Goal: Task Accomplishment & Management: Complete application form

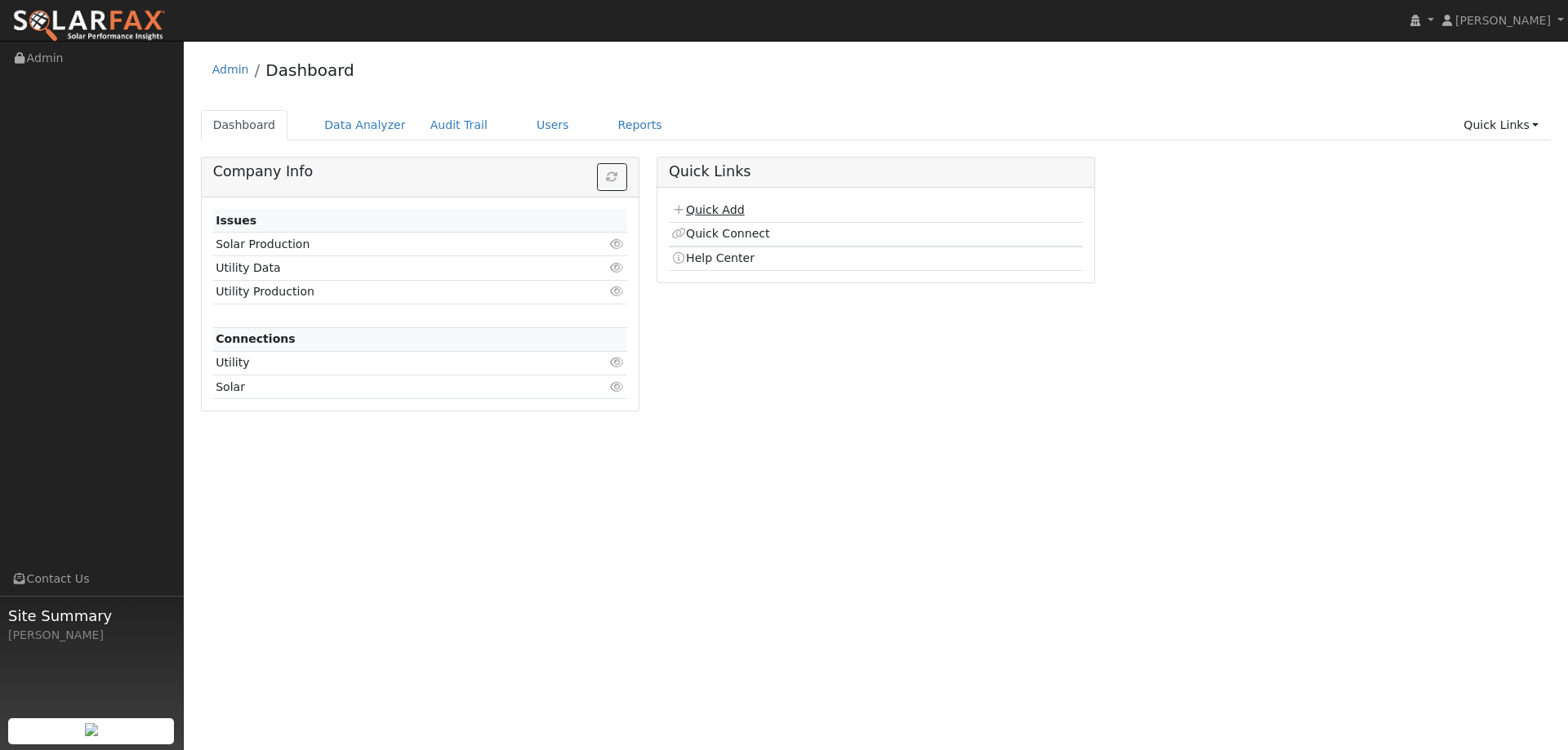
click at [730, 214] on link "Quick Add" at bounding box center [708, 209] width 73 height 13
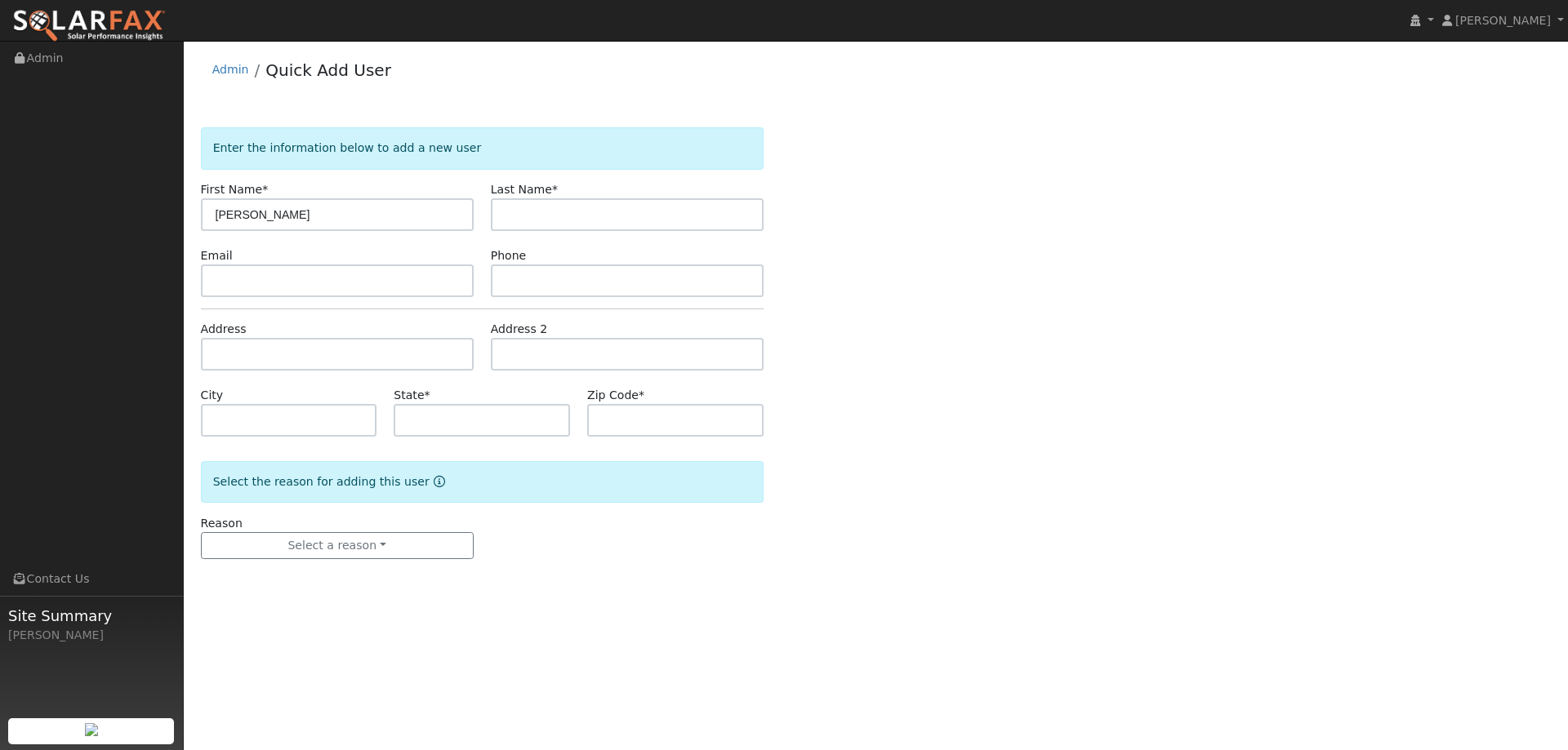
type input "[PERSON_NAME]"
paste input "[PERSON_NAME][EMAIL_ADDRESS][DOMAIN_NAME]"
type input "carlos.espinosa805@gmail.com"
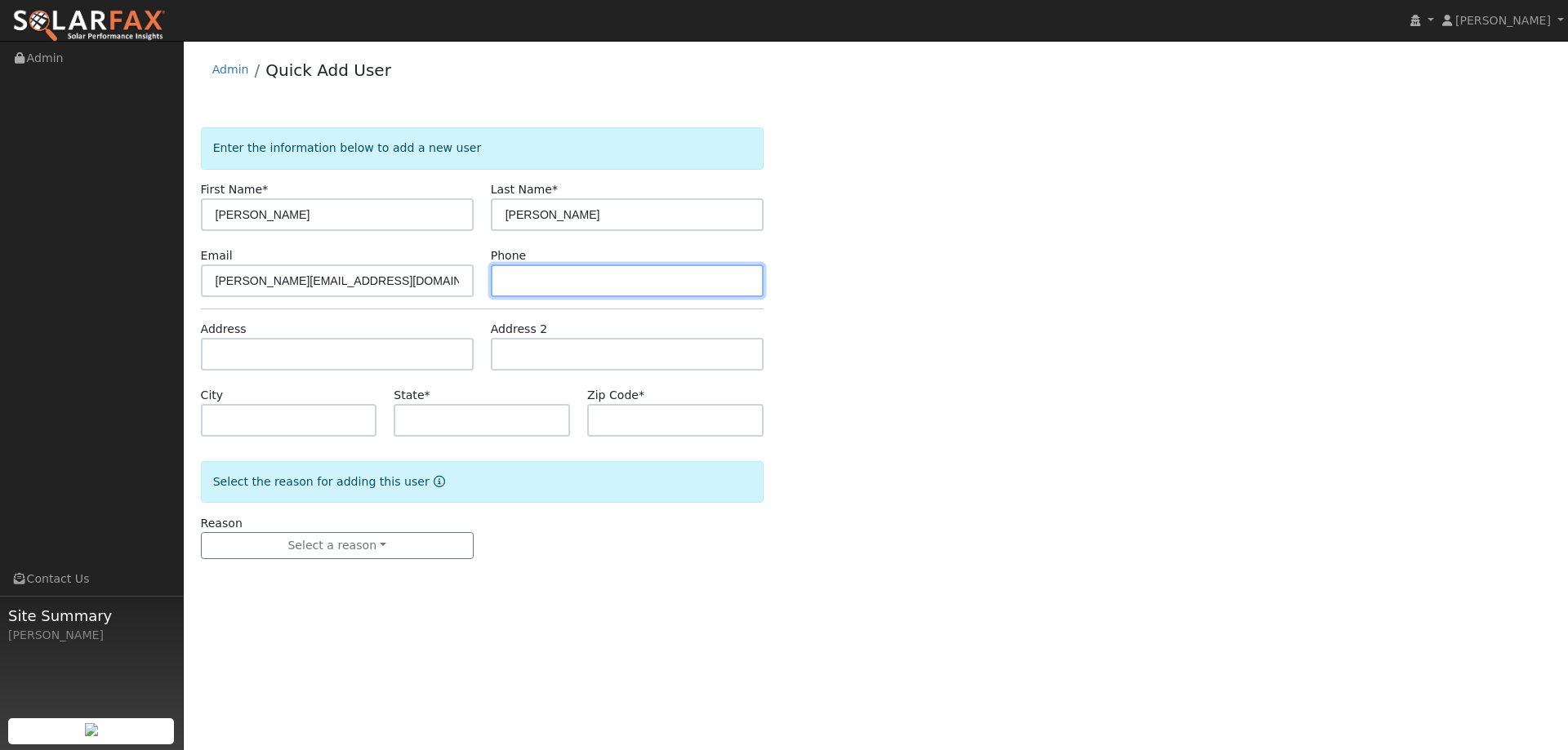
click at [540, 286] on input "text" at bounding box center [626, 281] width 273 height 33
paste input "(805) 832-3131"
type input "(805) 832-3131"
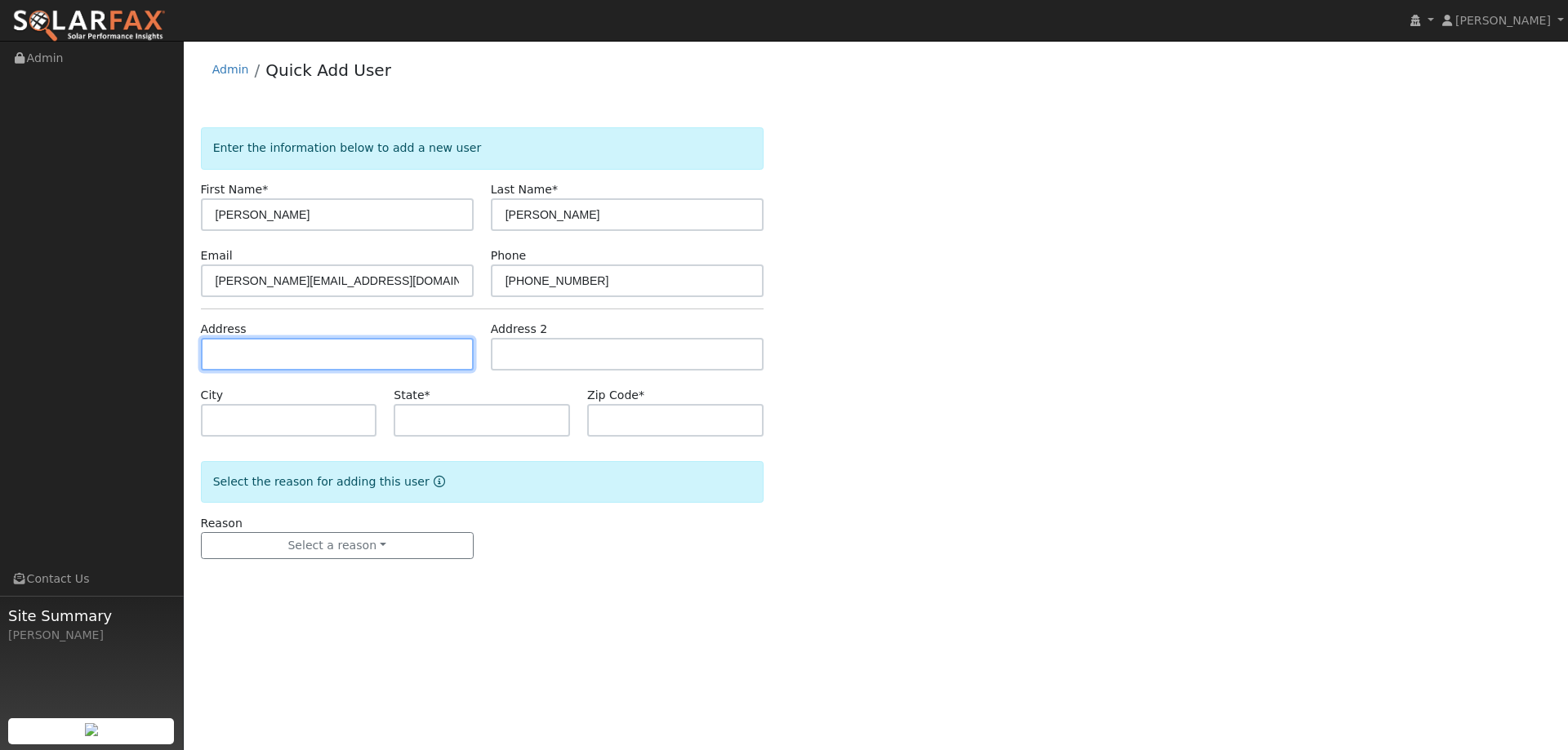
click at [390, 359] on input "text" at bounding box center [337, 354] width 273 height 33
paste input "122 Bella Vista Way"
type input "122 Bella Vista Way"
type input "Vallejo"
type input "CA"
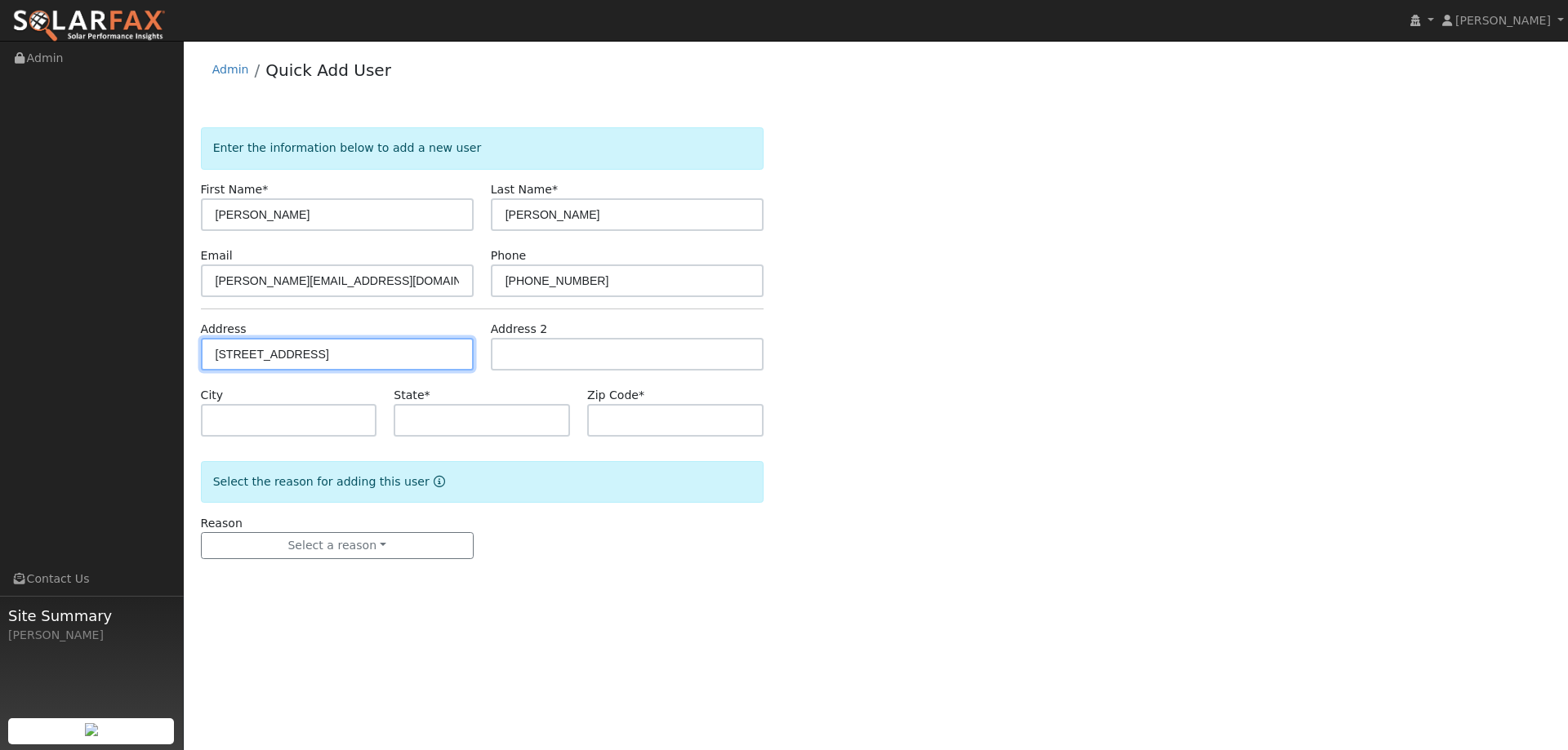
type input "94590"
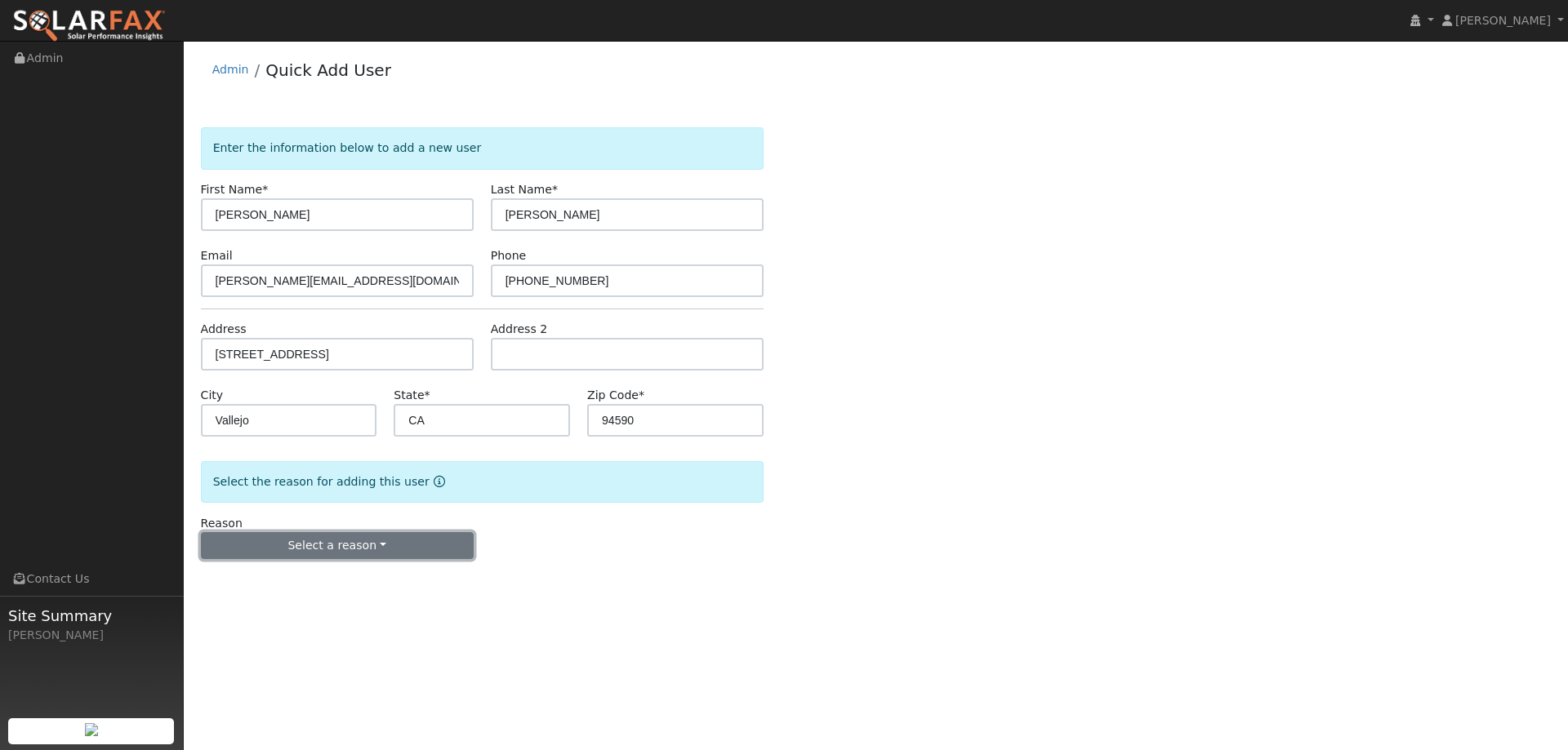
click at [382, 551] on button "Select a reason" at bounding box center [337, 545] width 273 height 28
click at [341, 584] on link "New lead" at bounding box center [292, 579] width 180 height 23
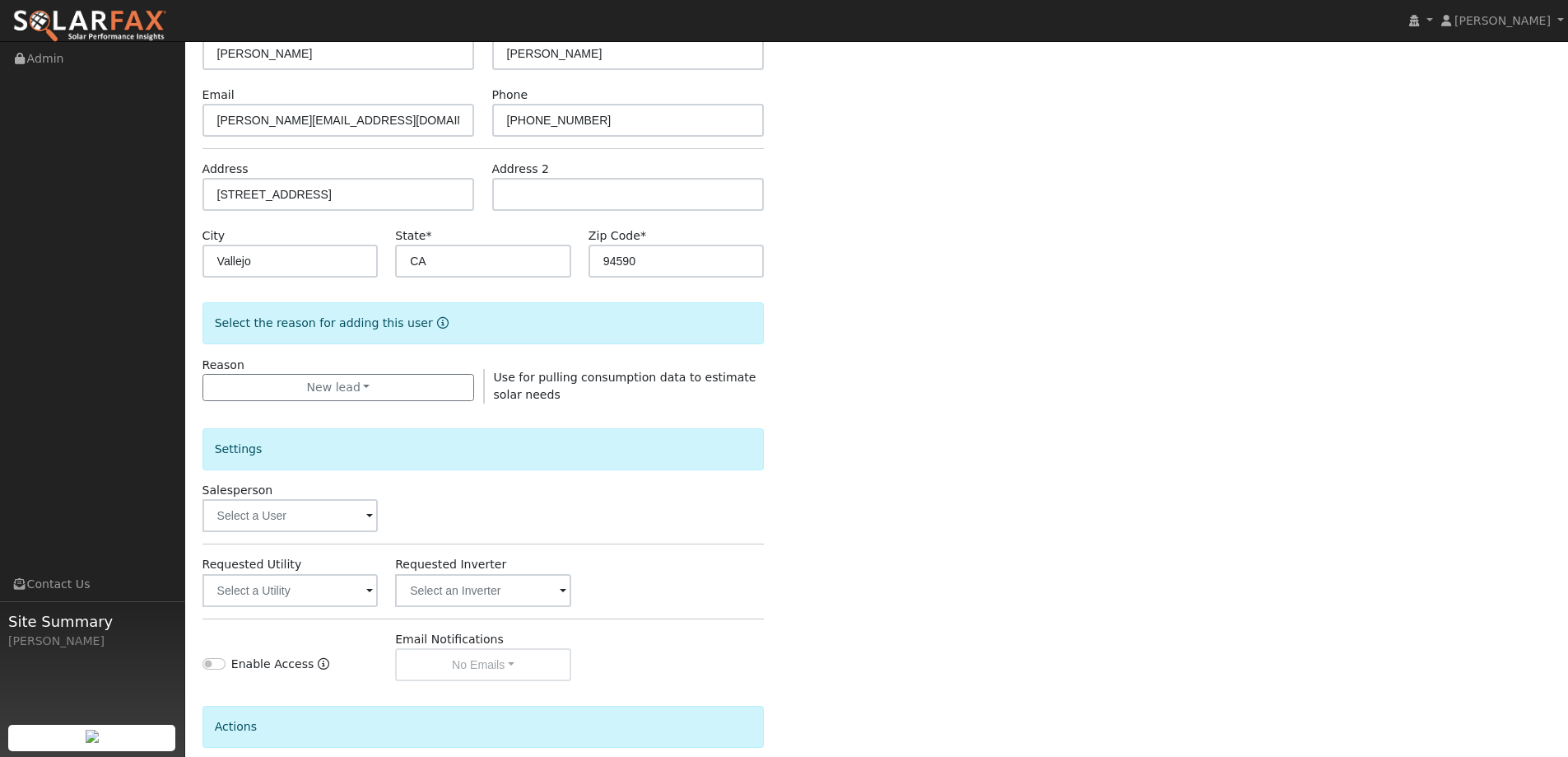
scroll to position [165, 0]
click at [326, 518] on input "text" at bounding box center [291, 514] width 176 height 33
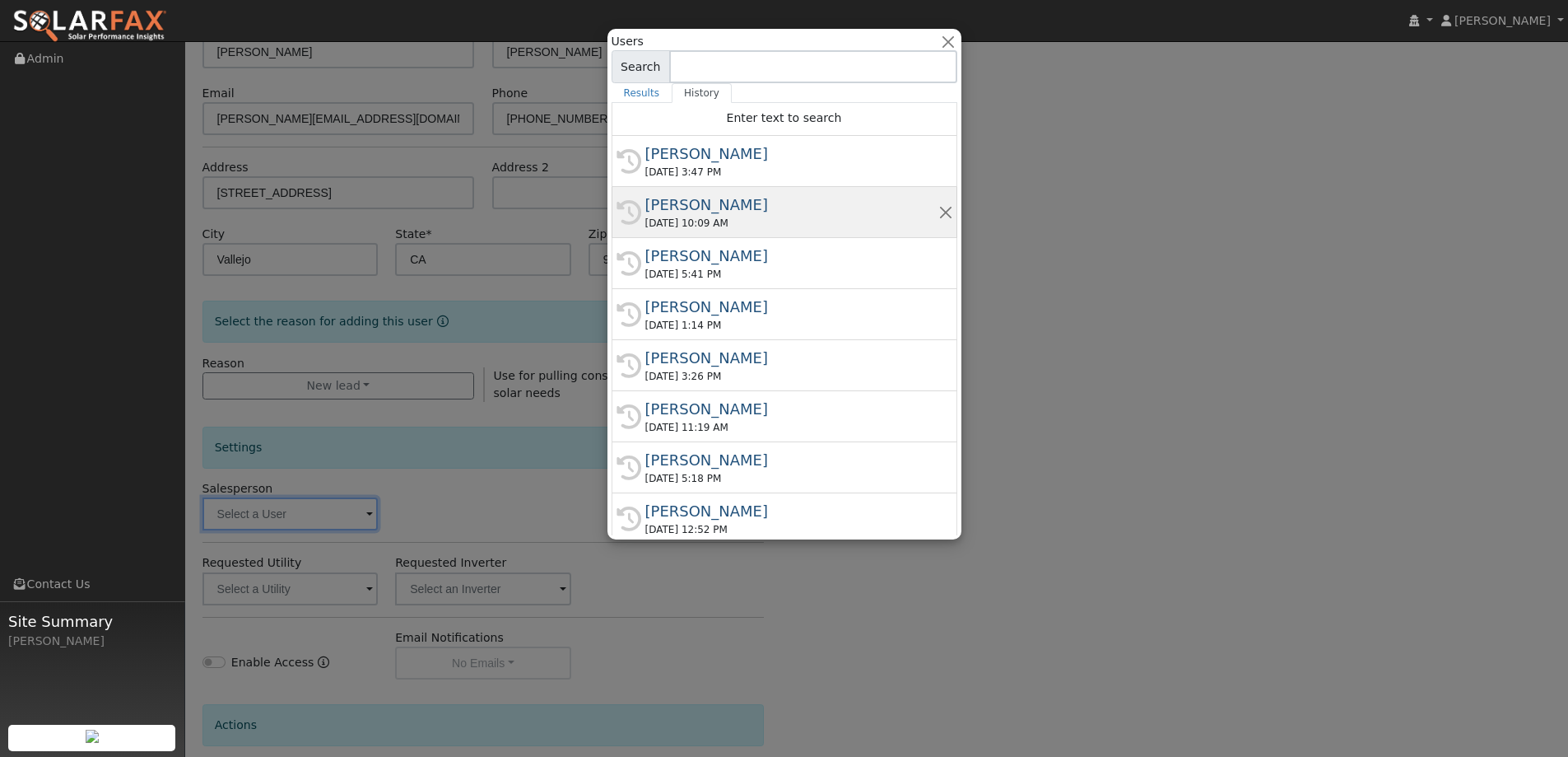
click at [719, 214] on div "Kelsey Commerford" at bounding box center [791, 205] width 293 height 22
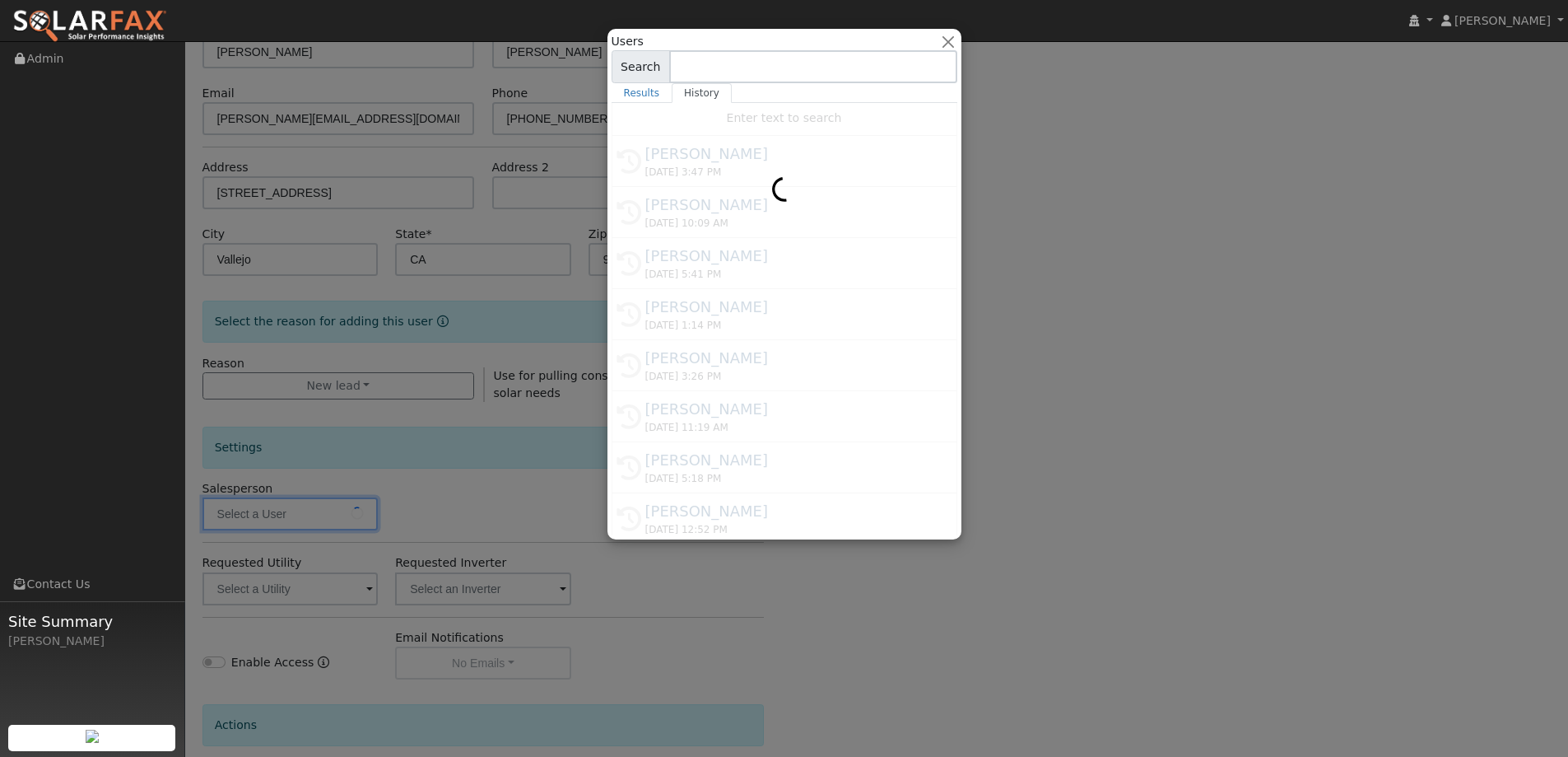
type input "Kelsey Commerford"
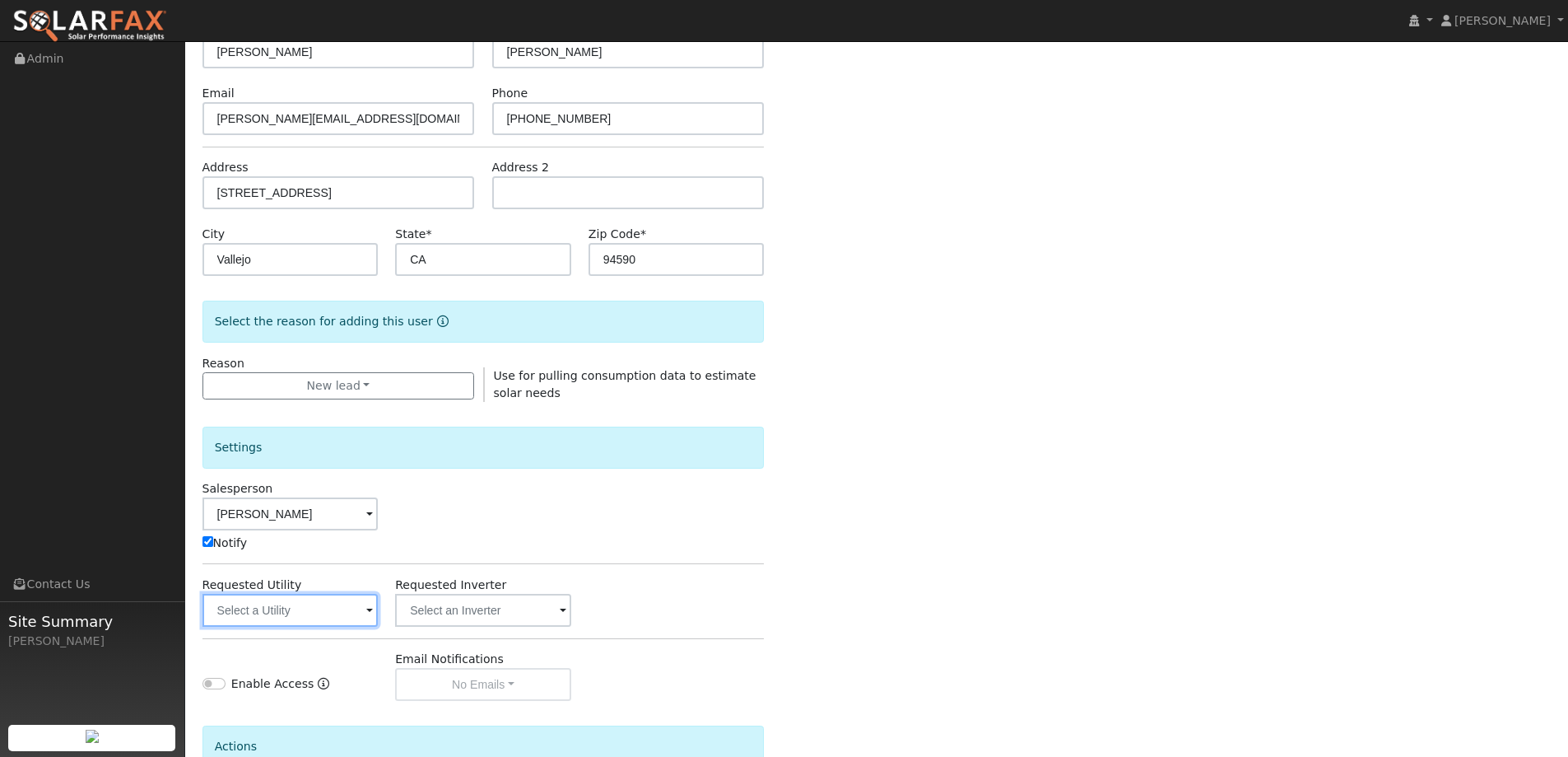
click at [334, 614] on input "text" at bounding box center [291, 611] width 176 height 33
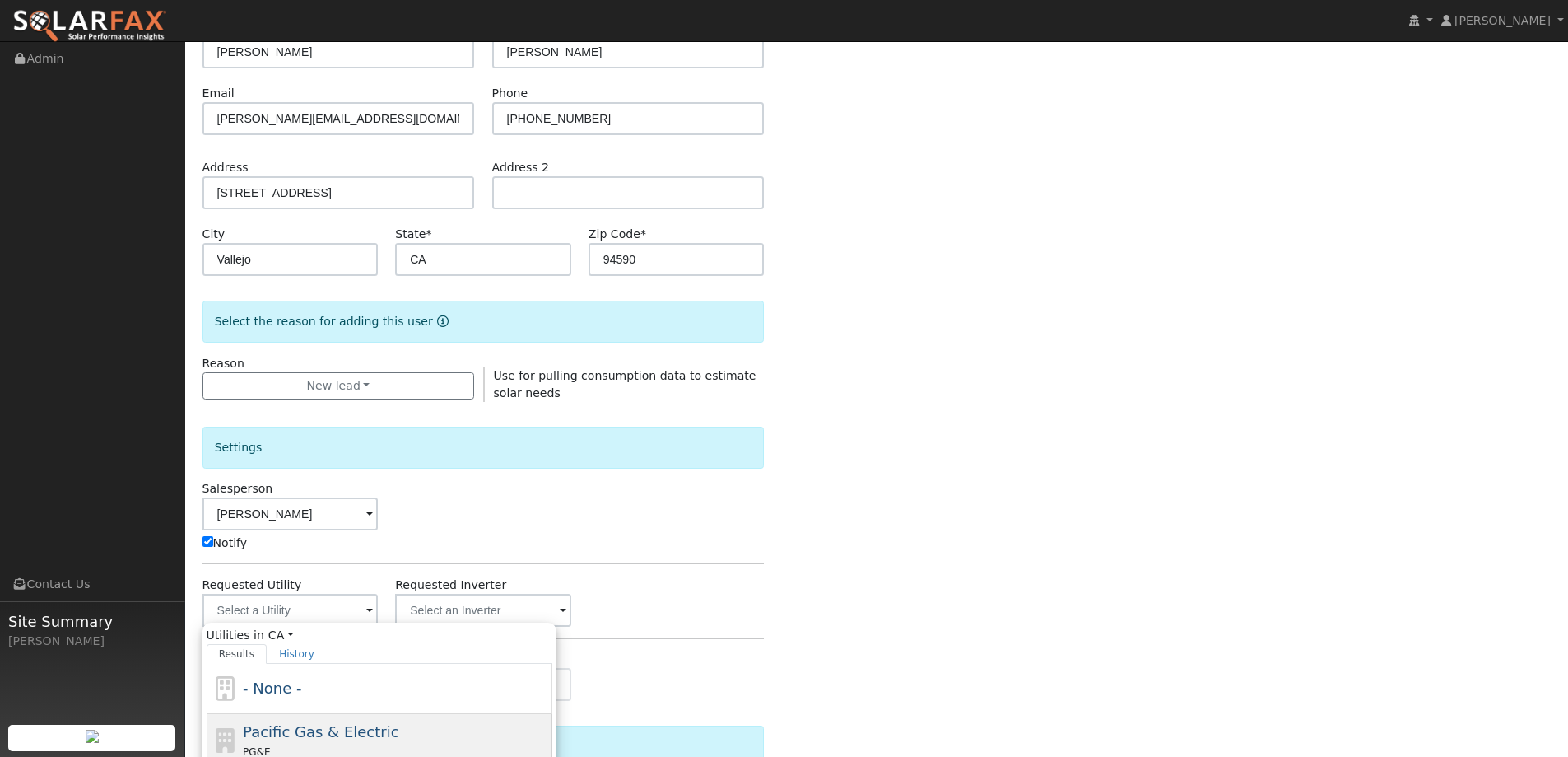
click at [329, 736] on span "Pacific Gas & Electric" at bounding box center [321, 731] width 155 height 17
type input "Pacific Gas & Electric"
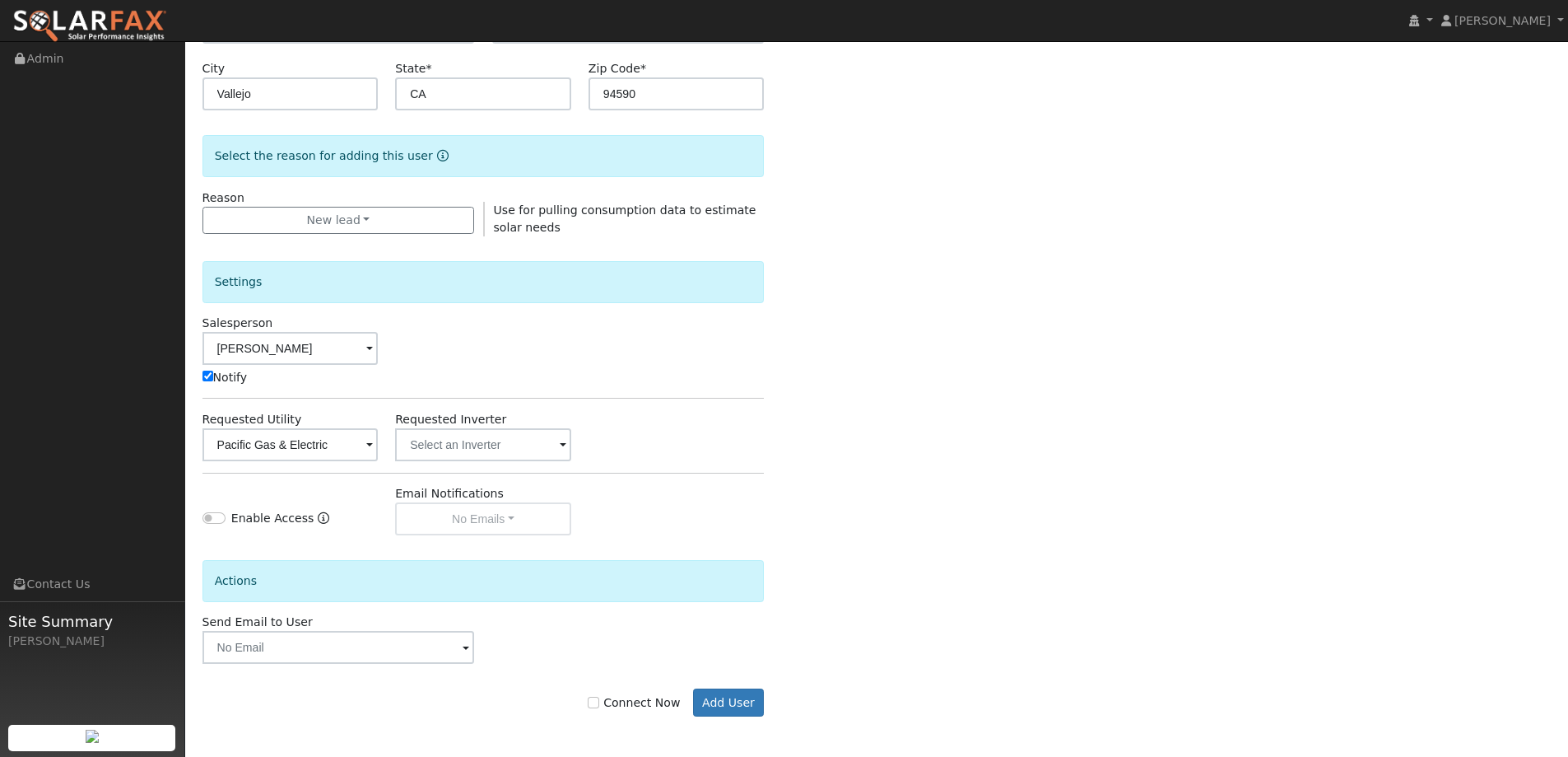
scroll to position [331, 0]
click at [599, 703] on input "Connect Now" at bounding box center [593, 701] width 12 height 12
checkbox input "true"
click at [727, 704] on button "Add User" at bounding box center [729, 701] width 71 height 28
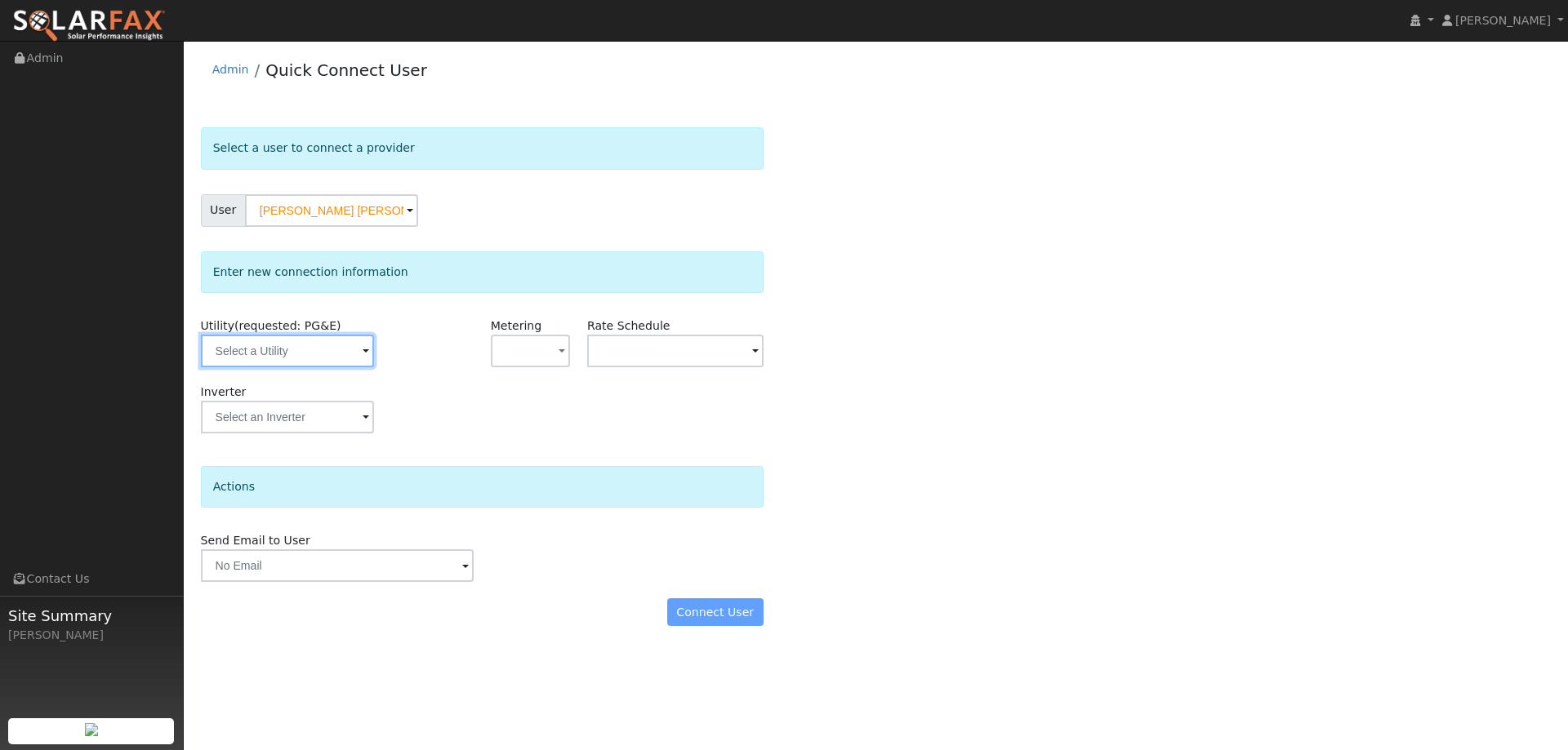
click at [329, 345] on input "text" at bounding box center [287, 351] width 173 height 33
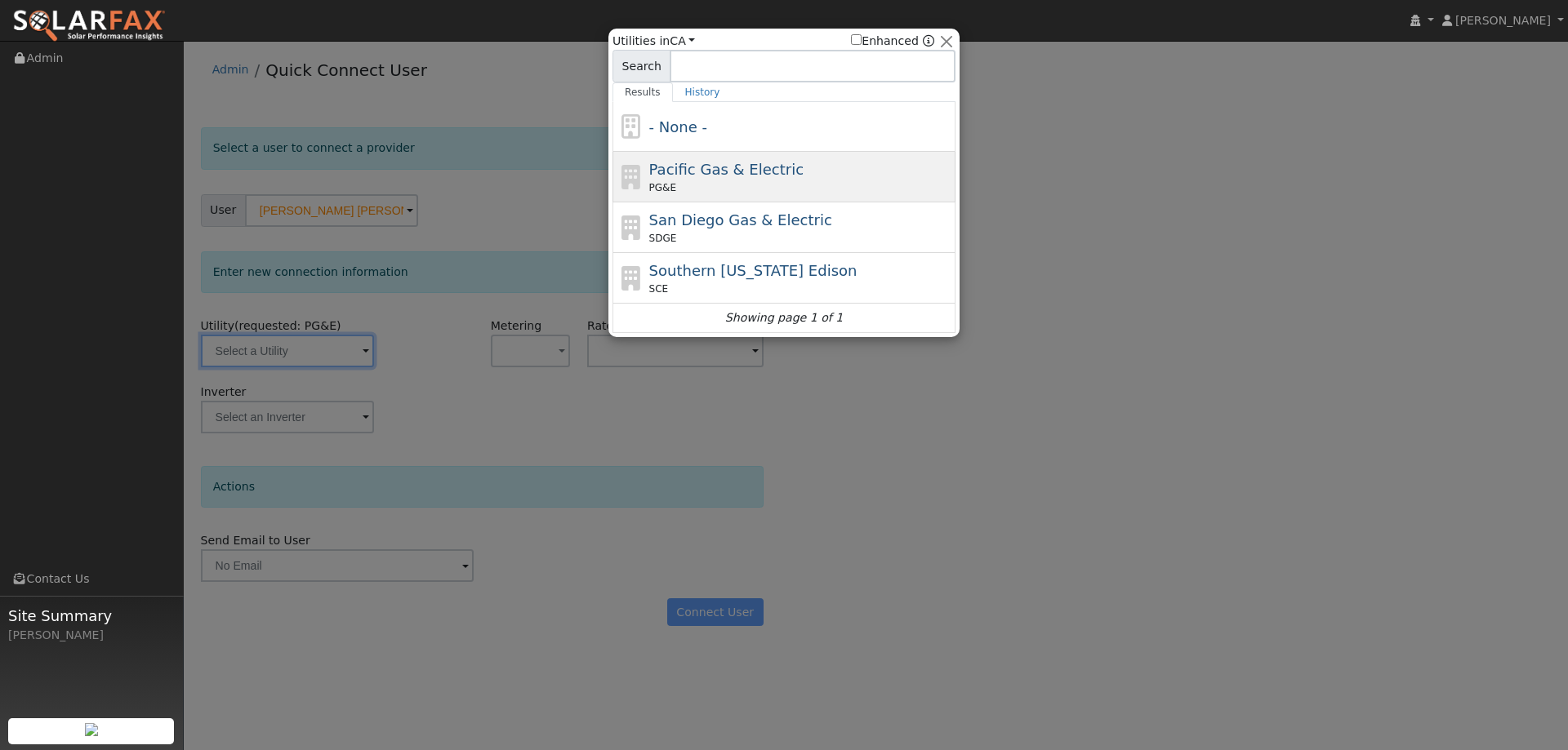
click at [767, 178] on span "Pacific Gas & Electric" at bounding box center [726, 168] width 154 height 17
type input "PG&E"
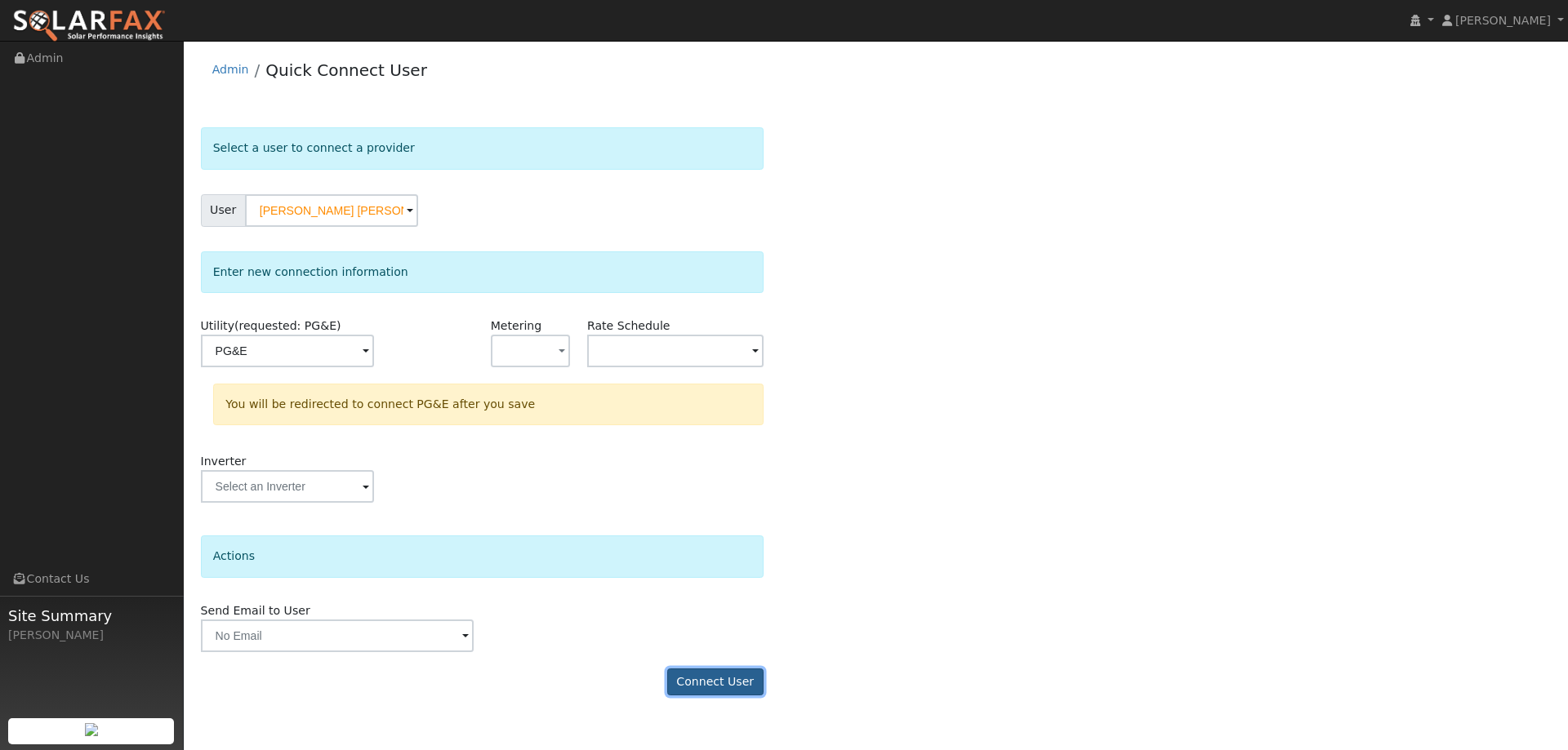
click at [728, 677] on button "Connect User" at bounding box center [715, 682] width 96 height 28
